Goal: Information Seeking & Learning: Learn about a topic

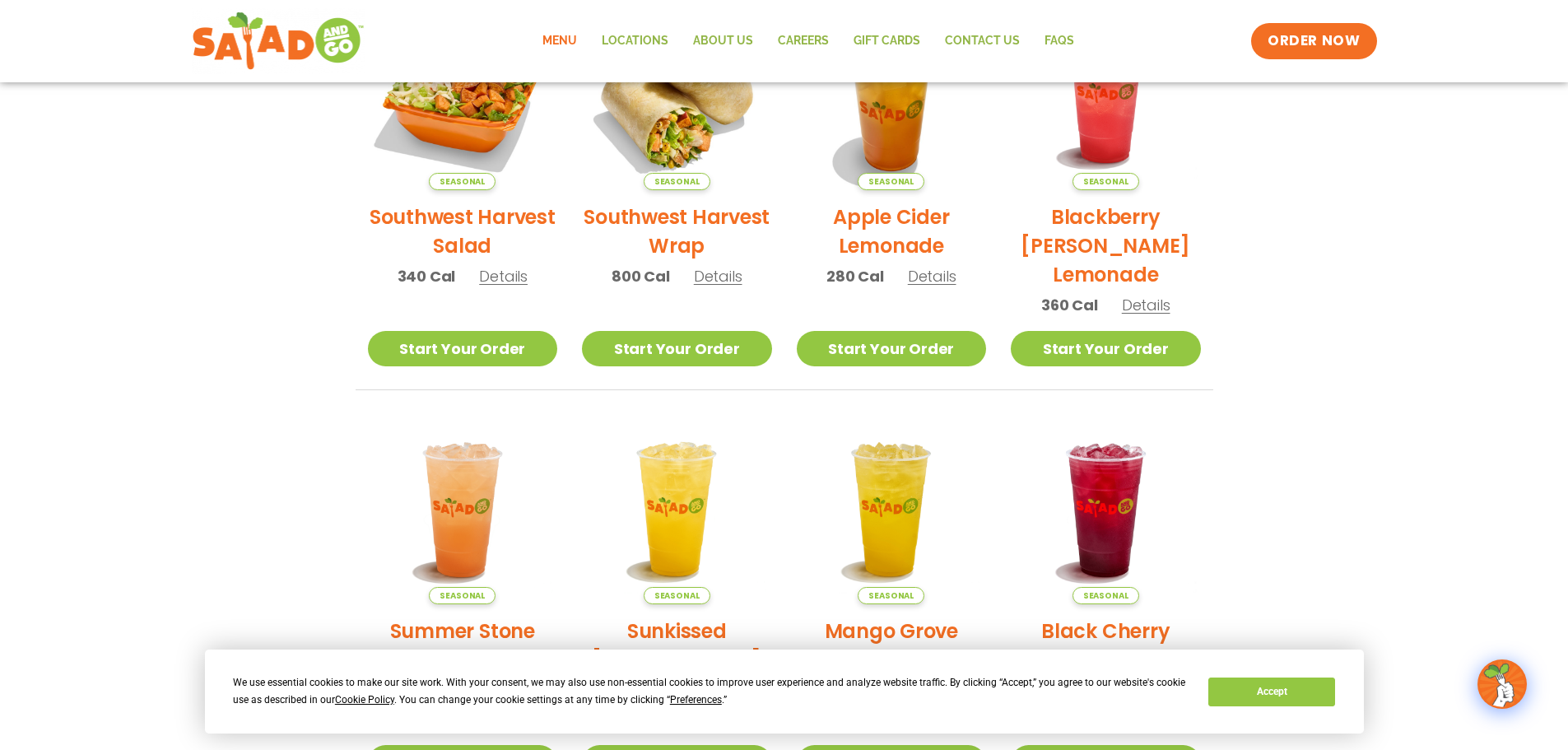
scroll to position [494, 0]
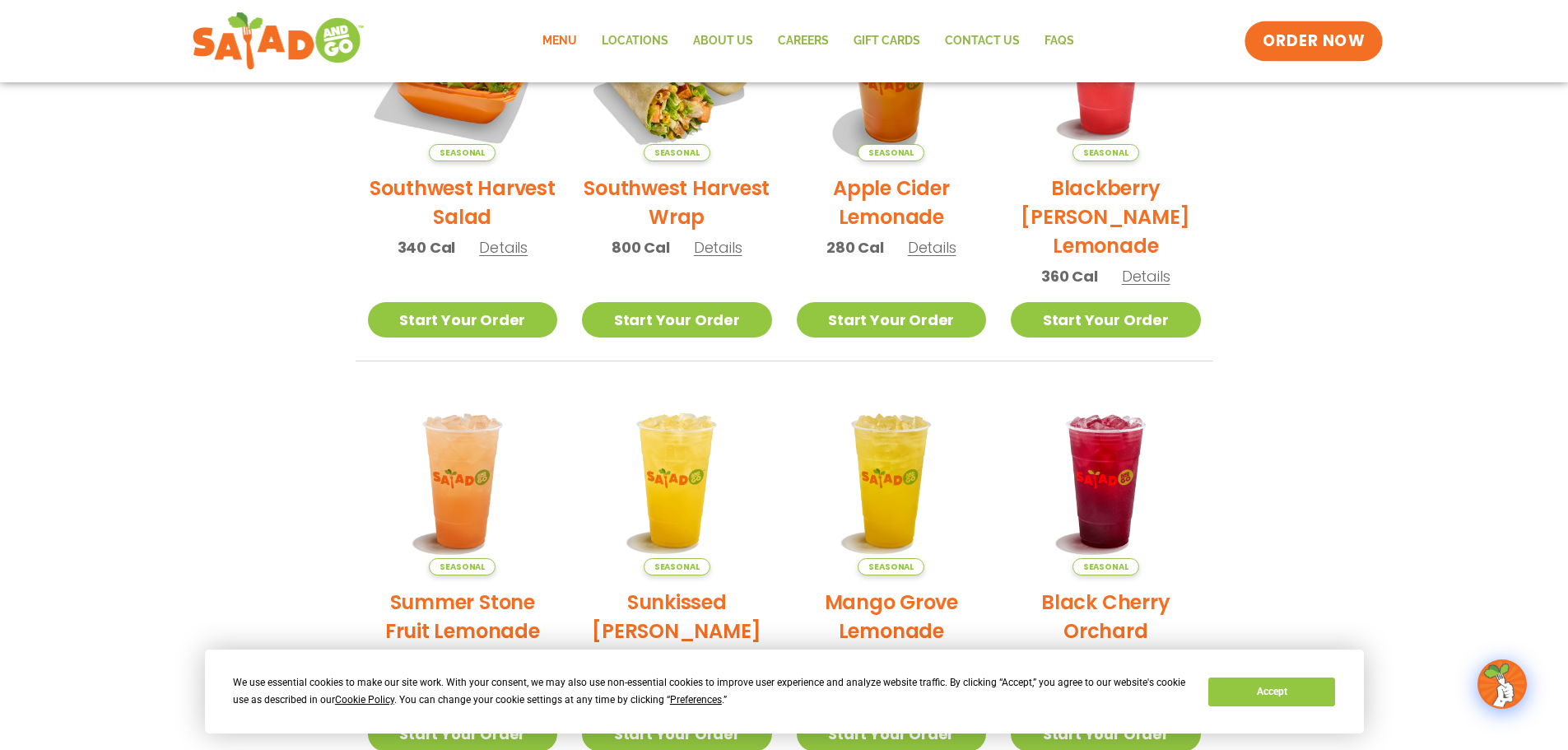
click at [1325, 45] on span "ORDER NOW" at bounding box center [1313, 42] width 102 height 22
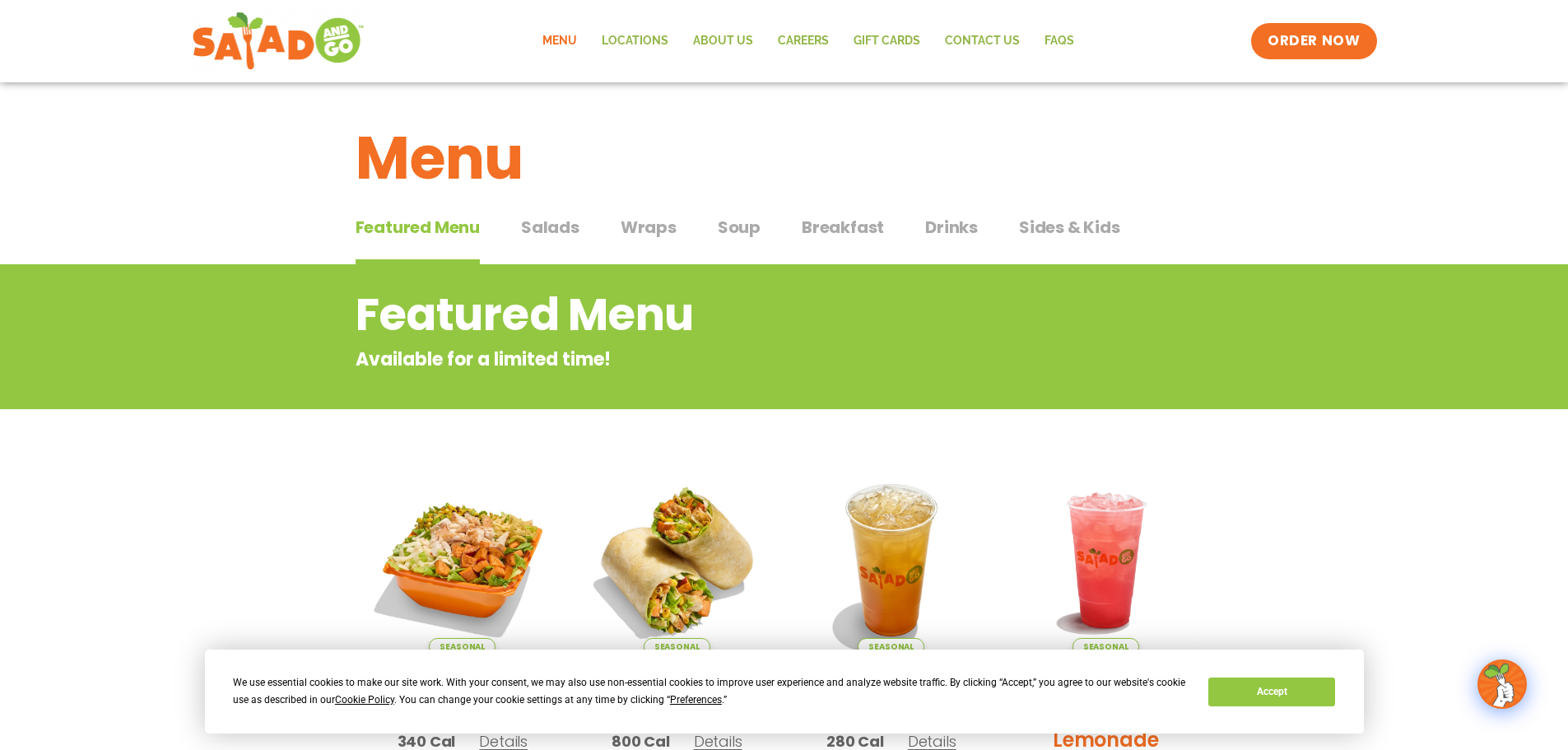
click at [563, 236] on span "Salads" at bounding box center [550, 226] width 59 height 24
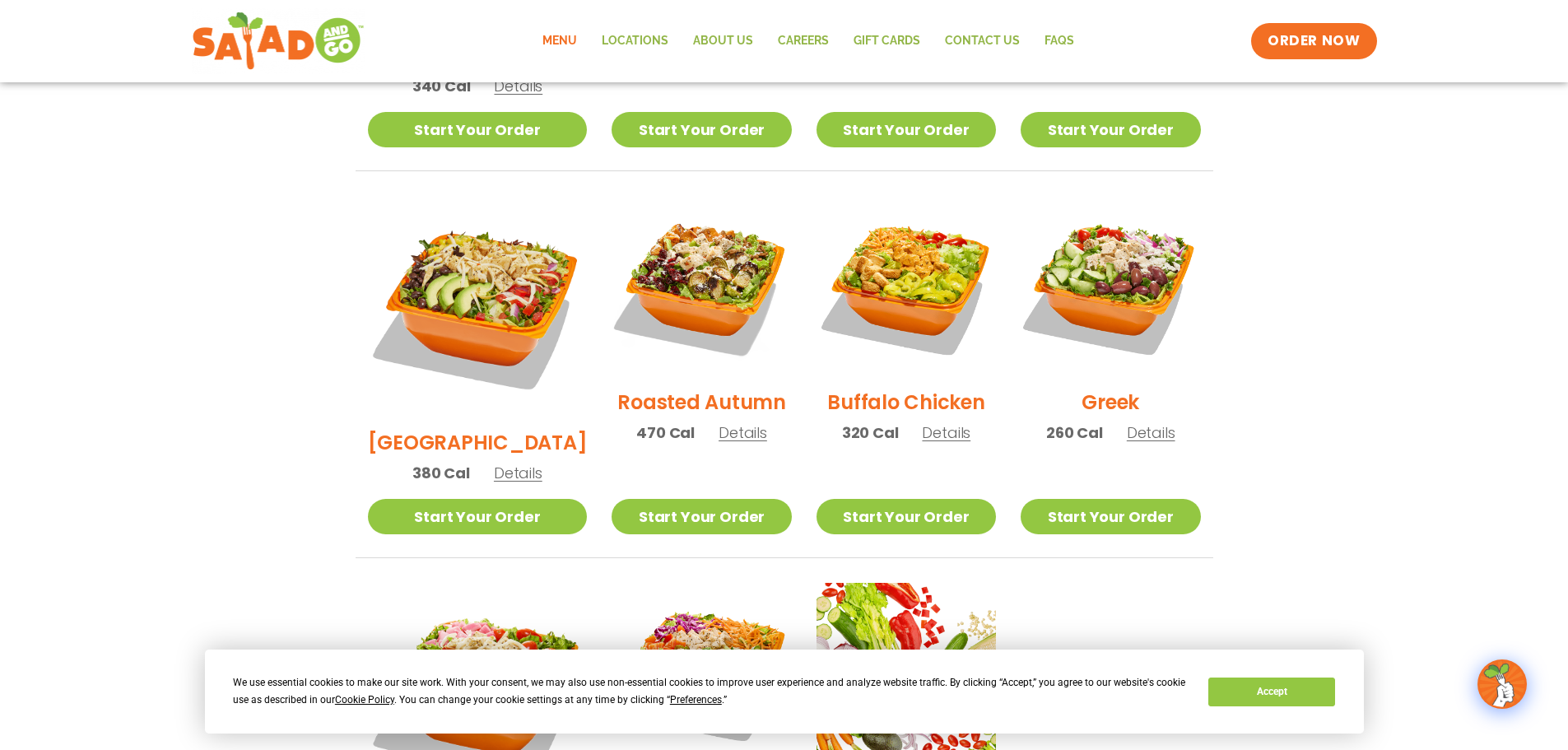
scroll to position [741, 0]
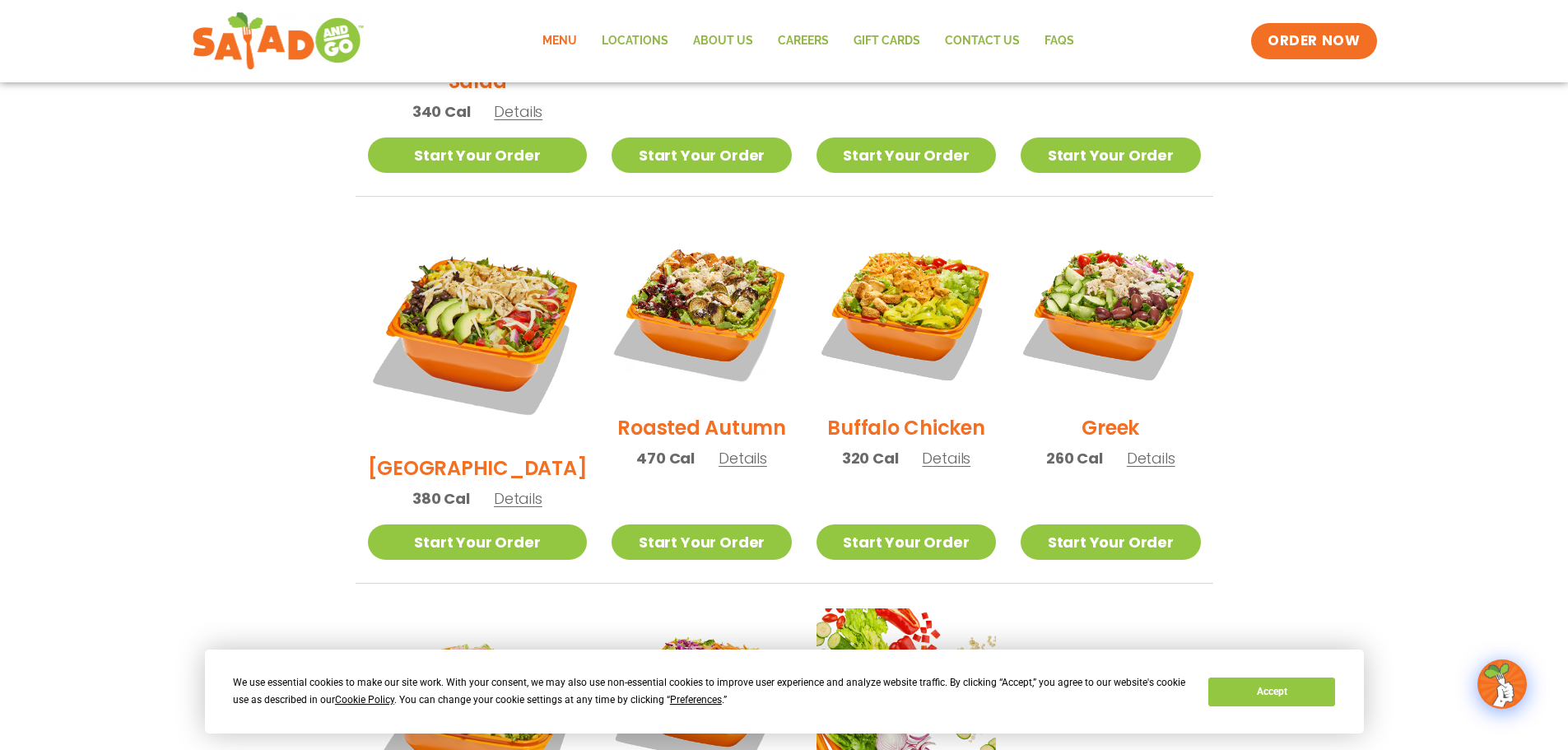
click at [703, 413] on h2 "Roasted Autumn" at bounding box center [702, 428] width 168 height 29
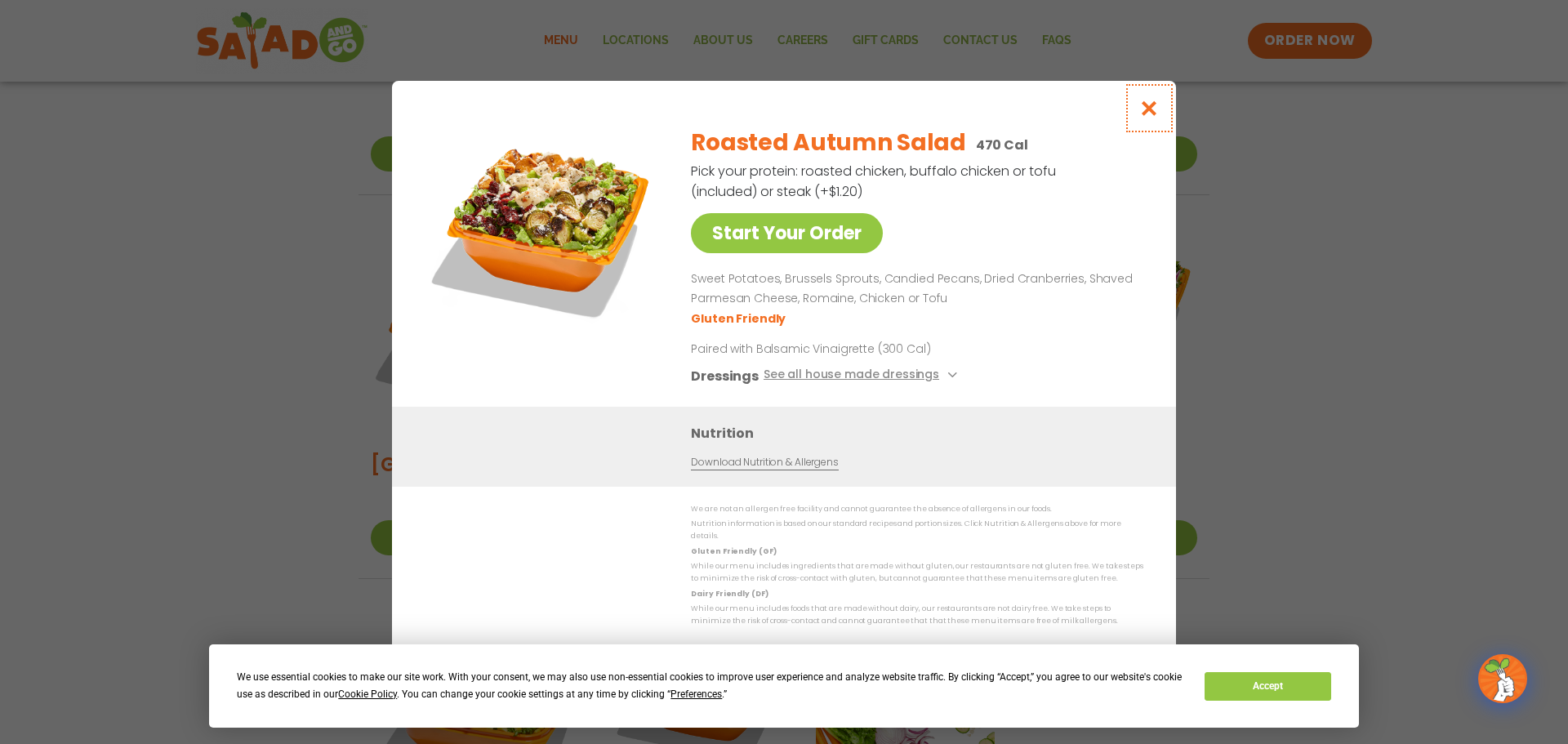
click at [1143, 111] on icon "Close modal" at bounding box center [1149, 108] width 21 height 17
